Goal: Information Seeking & Learning: Find specific page/section

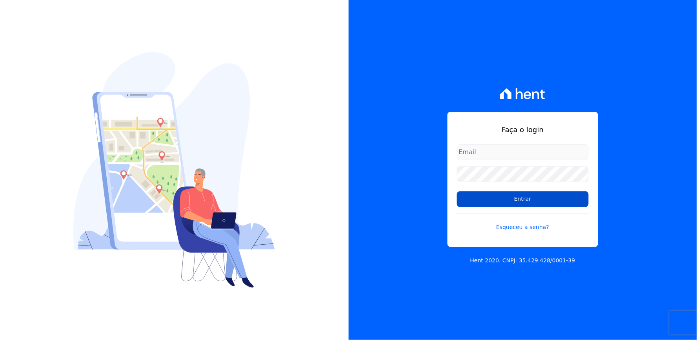
type input "[EMAIL_ADDRESS][DOMAIN_NAME]"
click at [504, 198] on input "Entrar" at bounding box center [523, 200] width 132 height 16
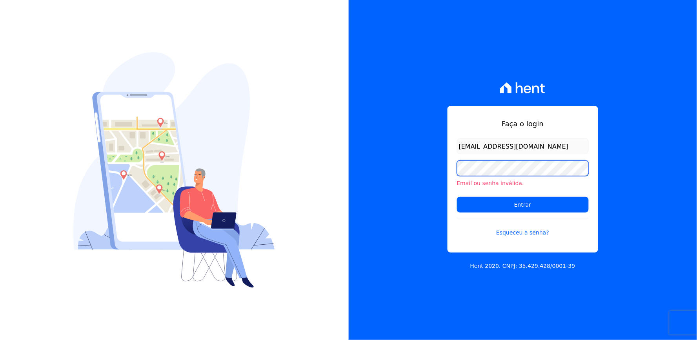
click at [415, 179] on div "Faça o login [EMAIL_ADDRESS][DOMAIN_NAME] Email ou senha inválida. Entrar Esque…" at bounding box center [523, 170] width 349 height 340
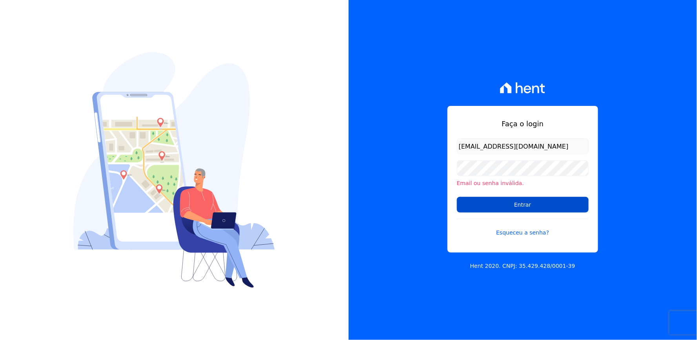
click at [474, 201] on input "Entrar" at bounding box center [523, 205] width 132 height 16
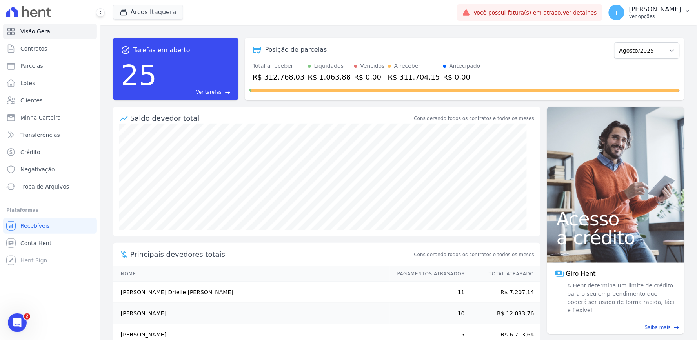
click at [641, 9] on p "Thayna Andrade de Freitas" at bounding box center [655, 9] width 52 height 8
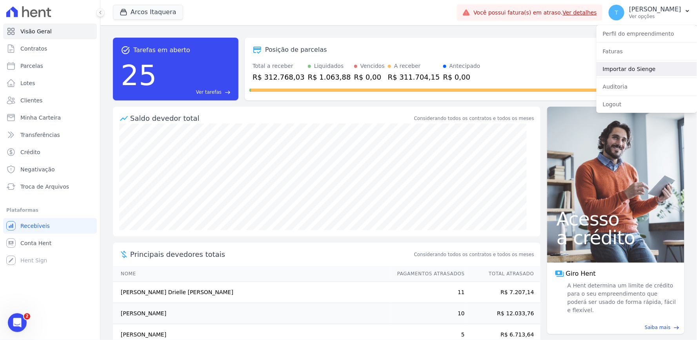
click at [621, 68] on link "Importar do Sienge" at bounding box center [647, 69] width 100 height 14
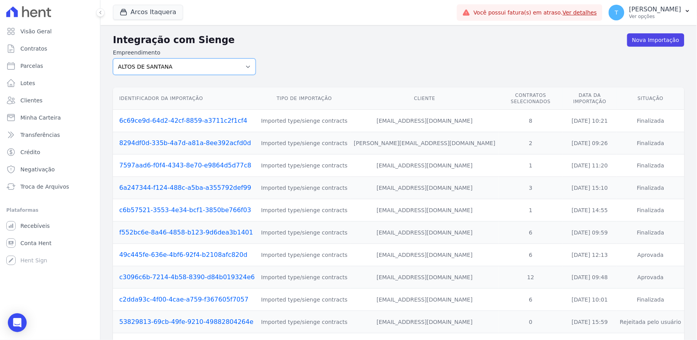
click at [158, 67] on select "ALTOS DE SANTANA Arcos Itaquera ARTE VILA MATILDE BOSQUE CLUB Inspire LINK ITAQ…" at bounding box center [184, 66] width 143 height 16
click at [113, 58] on select "ALTOS DE SANTANA Arcos Itaquera ARTE VILA MATILDE BOSQUE CLUB Inspire LINK ITAQ…" at bounding box center [184, 66] width 143 height 16
click at [221, 117] on link "6c69ce9d-64d2-42cf-8859-a3711c2f1cf4" at bounding box center [183, 120] width 128 height 7
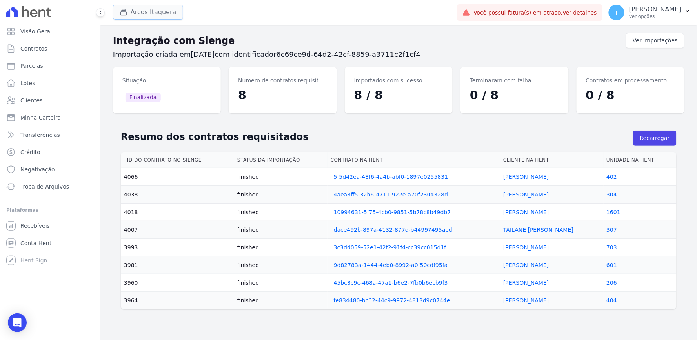
click at [152, 13] on button "Arcos Itaquera" at bounding box center [148, 12] width 70 height 15
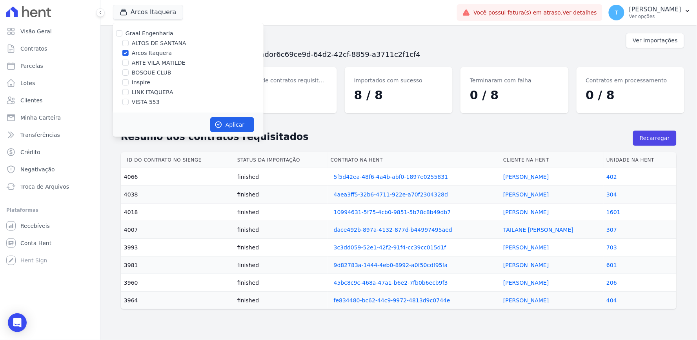
click at [139, 33] on label "Graal Engenharia" at bounding box center [150, 33] width 48 height 6
click at [122, 33] on input "Graal Engenharia" at bounding box center [119, 33] width 6 height 6
checkbox input "true"
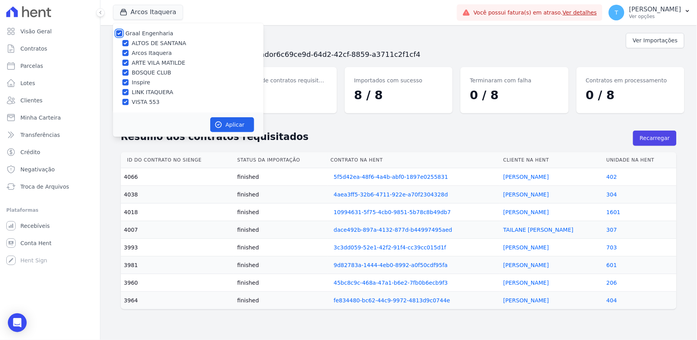
checkbox input "true"
click at [141, 33] on label "Graal Engenharia" at bounding box center [150, 33] width 48 height 6
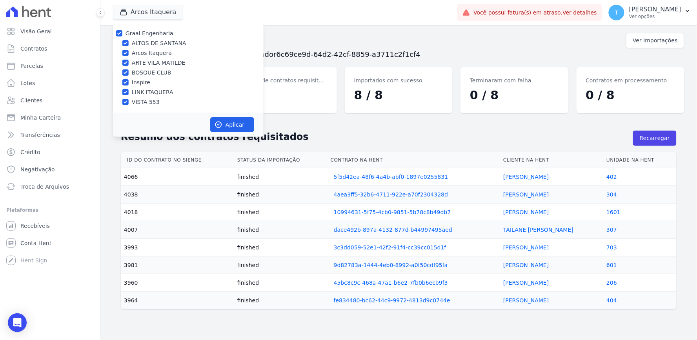
click at [122, 33] on input "Graal Engenharia" at bounding box center [119, 33] width 6 height 6
checkbox input "false"
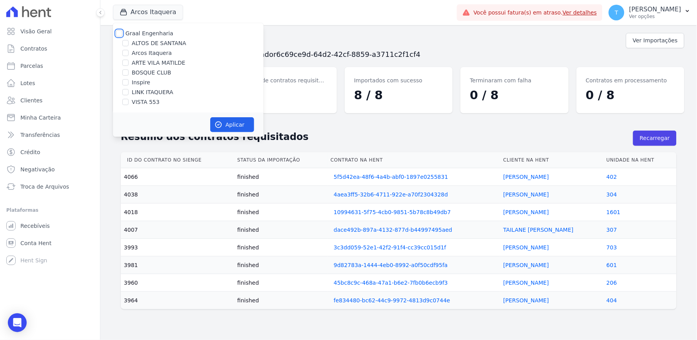
checkbox input "false"
click at [144, 44] on label "ALTOS DE SANTANA" at bounding box center [159, 43] width 55 height 8
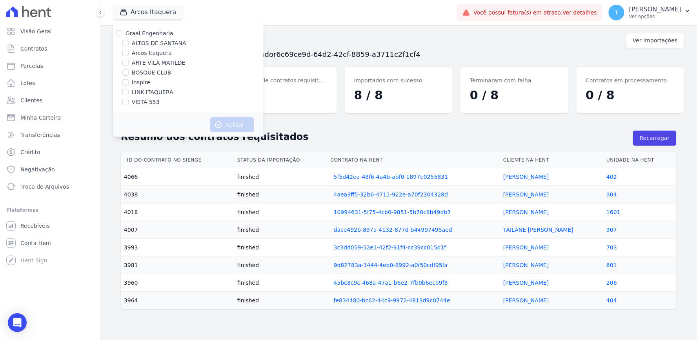
click at [129, 44] on input "ALTOS DE SANTANA" at bounding box center [125, 43] width 6 height 6
checkbox input "true"
click at [240, 128] on button "Aplicar" at bounding box center [232, 124] width 44 height 15
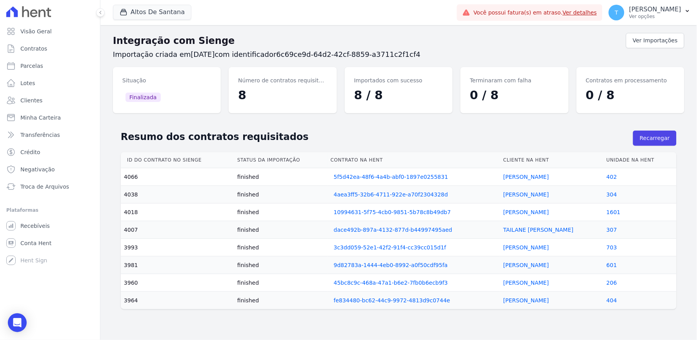
click at [636, 26] on div "Integração com Sienge Ver Importações Importação criada em 06/08/2025 com ident…" at bounding box center [398, 182] width 597 height 315
click at [640, 18] on p "Ver opções" at bounding box center [655, 16] width 52 height 6
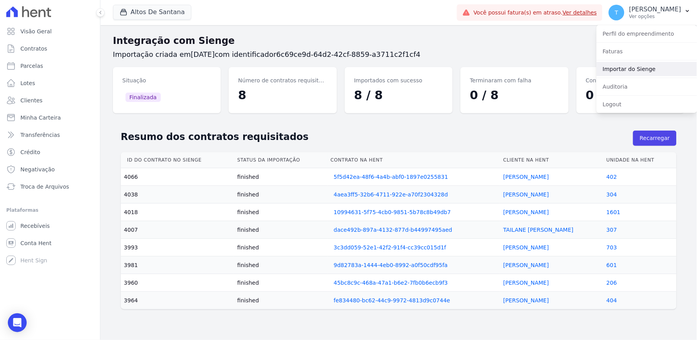
click at [632, 67] on link "Importar do Sienge" at bounding box center [647, 69] width 100 height 14
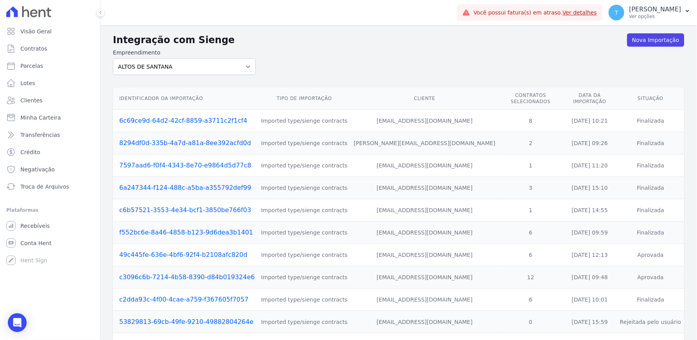
click at [201, 110] on td "6c69ce9d-64d2-42cf-8859-a3711c2f1cf4" at bounding box center [185, 121] width 145 height 22
click at [201, 118] on link "6c69ce9d-64d2-42cf-8859-a3711c2f1cf4" at bounding box center [183, 120] width 128 height 7
click at [151, 139] on link "8294df0d-335b-4a7d-a81a-8ee392acfd0d" at bounding box center [185, 142] width 132 height 7
click at [160, 162] on link "7597aad6-f0f4-4343-8e70-e9864d5d77c8" at bounding box center [185, 165] width 132 height 7
click at [159, 184] on link "6a247344-f124-488c-a5ba-a355792def99" at bounding box center [185, 187] width 132 height 7
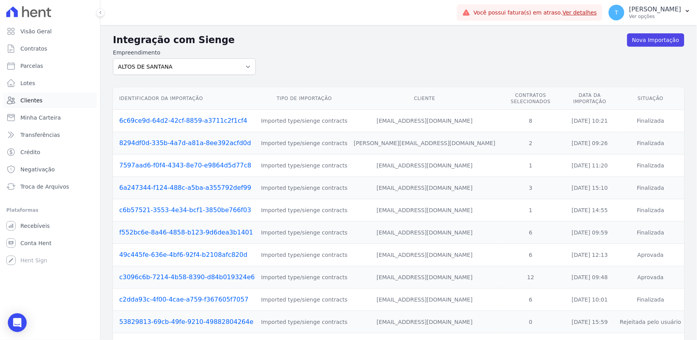
click at [37, 101] on span "Clientes" at bounding box center [31, 101] width 22 height 8
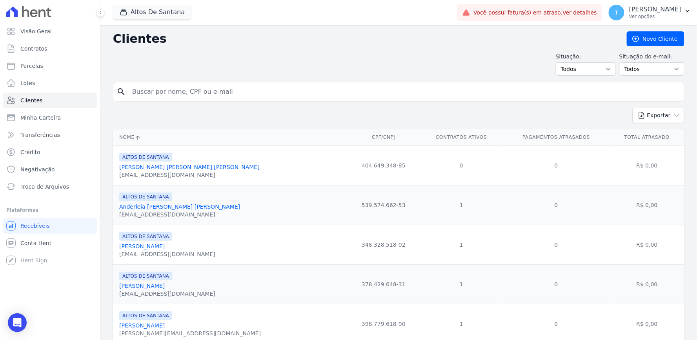
click at [189, 95] on input "search" at bounding box center [405, 92] width 554 height 16
paste input "Edson Francisco Pontes Borges"
type input "Edson Francisco Pontes Borges"
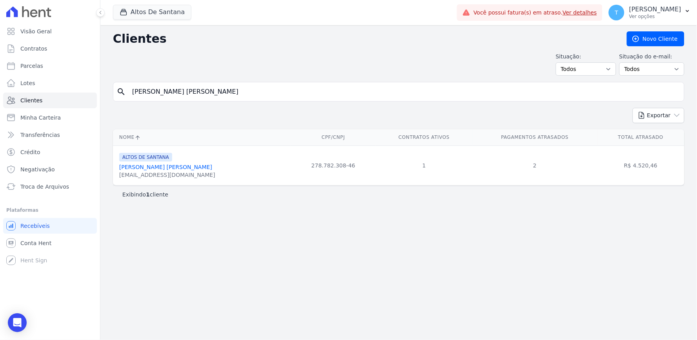
click at [188, 166] on link "Edson Francisco Pontes Borges" at bounding box center [165, 167] width 93 height 6
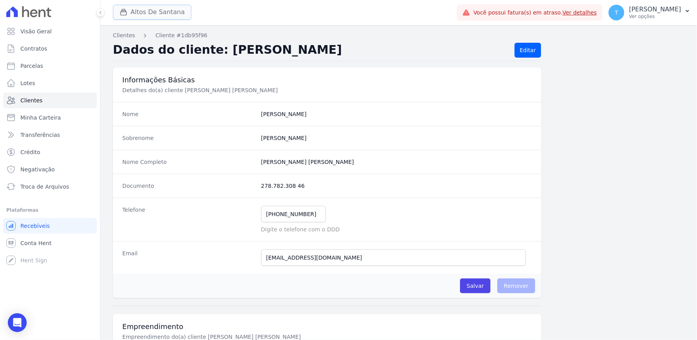
click at [176, 9] on button "Altos De Santana" at bounding box center [152, 12] width 78 height 15
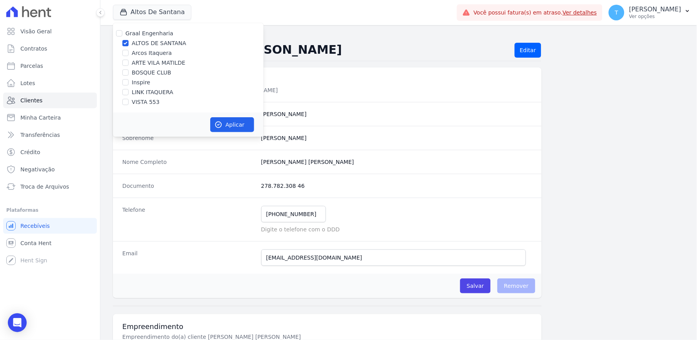
click at [155, 35] on label "Graal Engenharia" at bounding box center [150, 33] width 48 height 6
click at [122, 35] on input "Graal Engenharia" at bounding box center [119, 33] width 6 height 6
checkbox input "true"
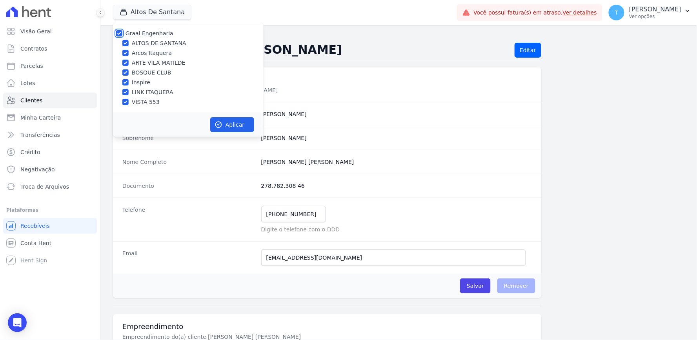
checkbox input "true"
click at [220, 128] on icon "button" at bounding box center [219, 125] width 8 height 8
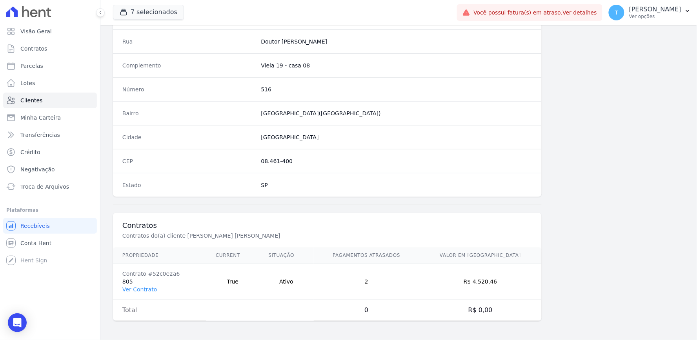
scroll to position [395, 0]
click at [147, 289] on link "Ver Contrato" at bounding box center [139, 289] width 35 height 6
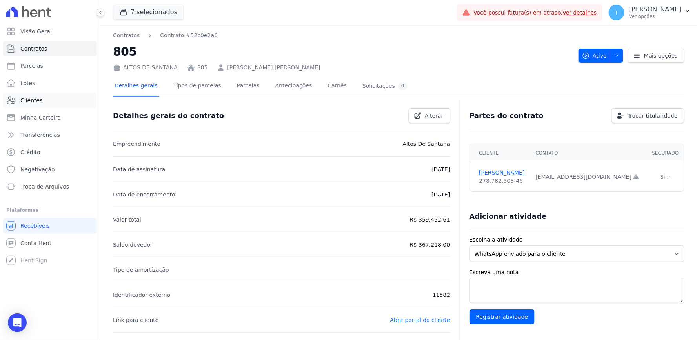
click at [37, 97] on span "Clientes" at bounding box center [31, 101] width 22 height 8
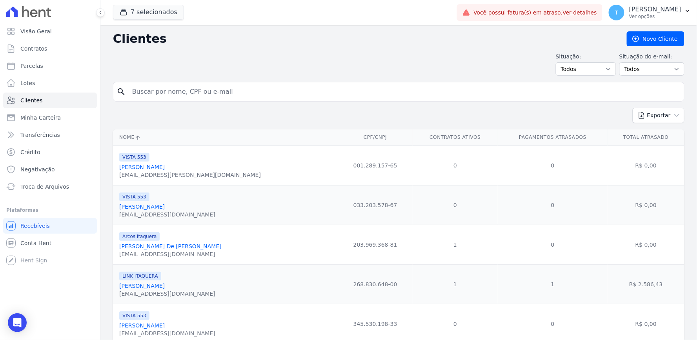
click at [185, 98] on input "search" at bounding box center [405, 92] width 554 height 16
paste input "Edson Francisco Pontes Borges"
type input "Edson Francisco Pontes Borges"
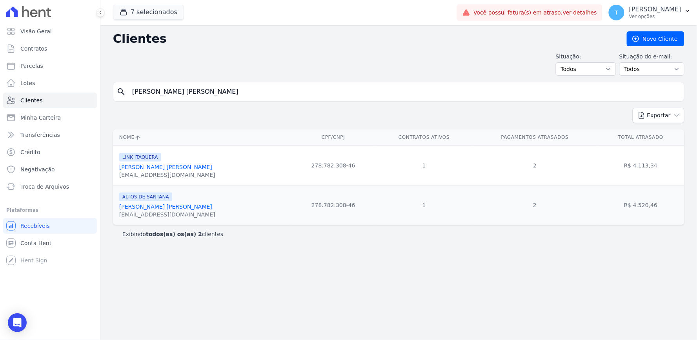
click at [184, 205] on link "Edson Francisco Pontes Borges" at bounding box center [165, 207] width 93 height 6
click at [175, 166] on link "Edson Francisco Pontes Borges" at bounding box center [165, 167] width 93 height 6
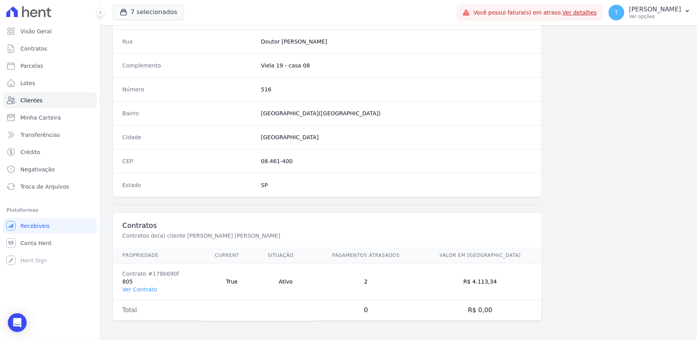
scroll to position [395, 0]
